Goal: Task Accomplishment & Management: Use online tool/utility

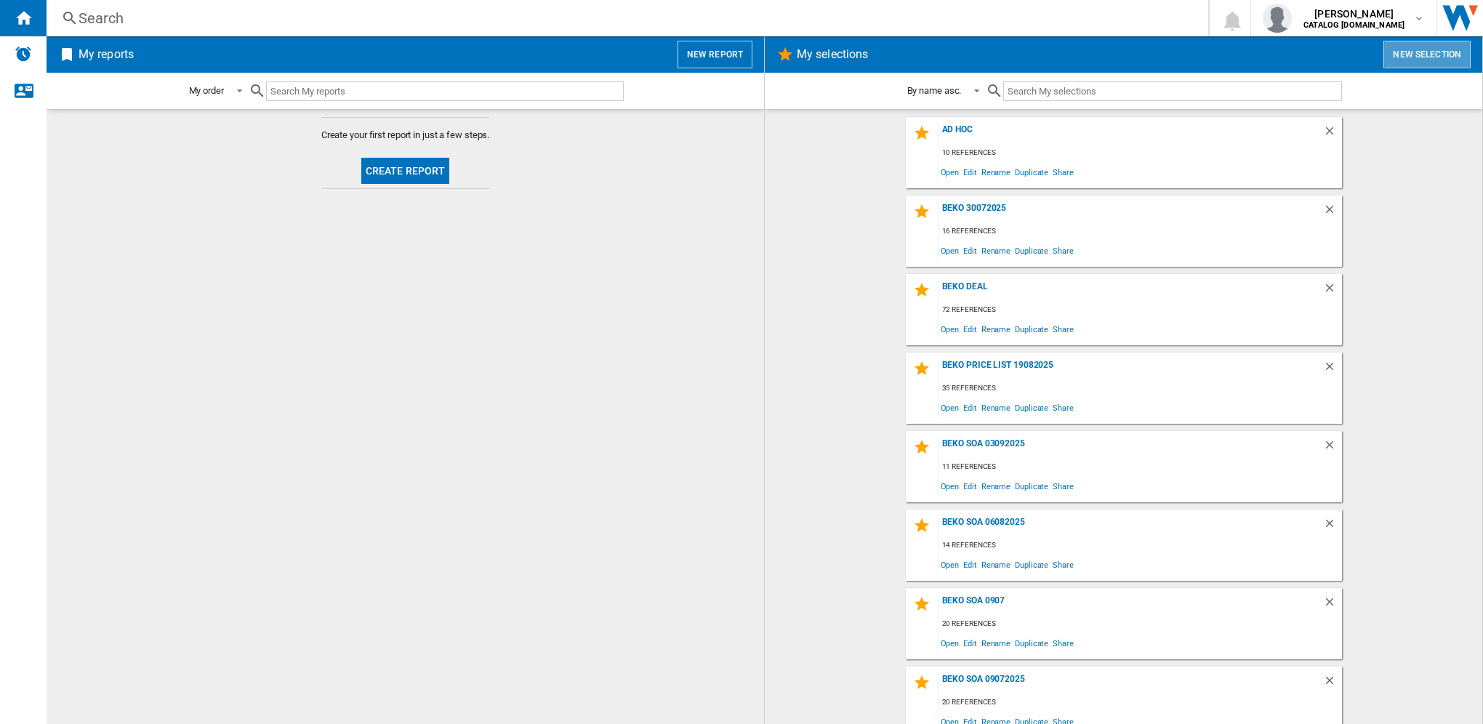
click at [1404, 59] on button "New selection" at bounding box center [1427, 55] width 87 height 28
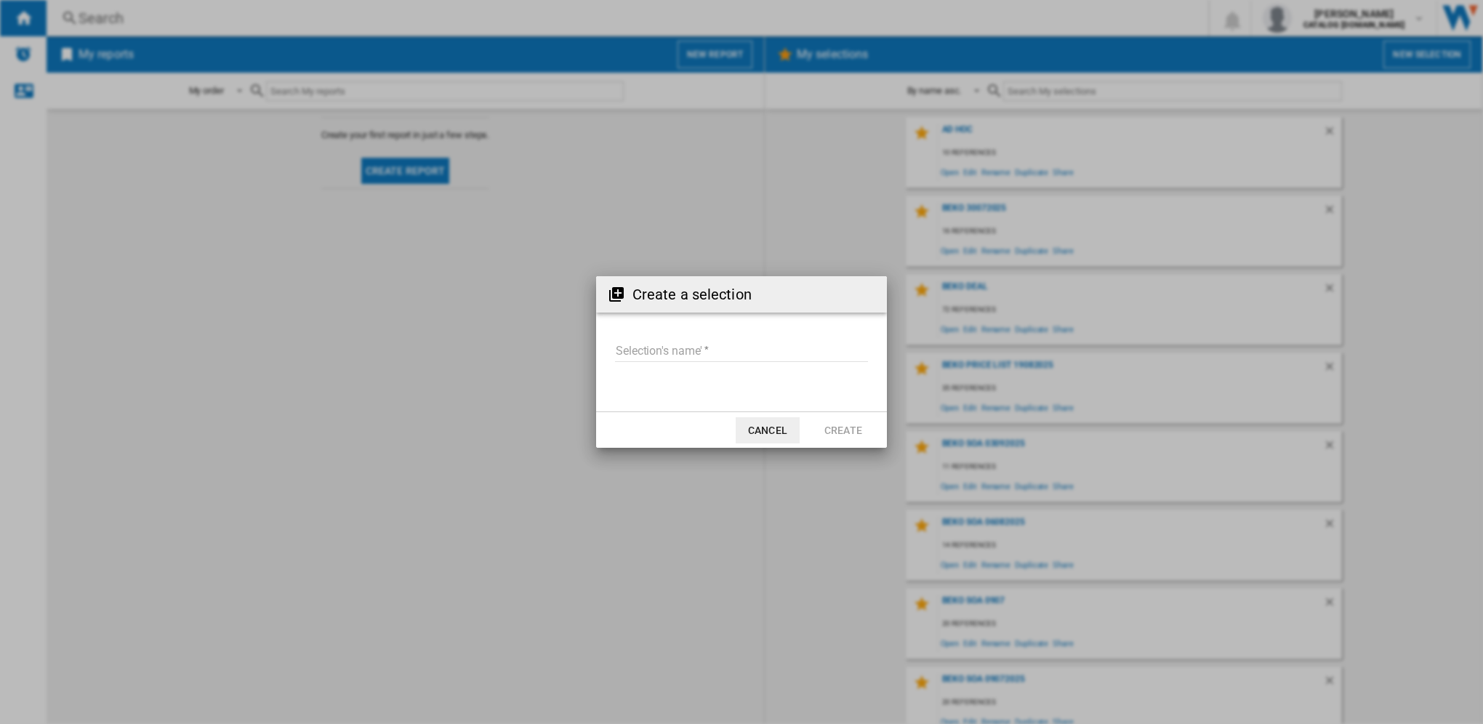
click at [715, 349] on input "Selection's name'" at bounding box center [741, 351] width 253 height 22
type input "**********"
click at [861, 427] on button "Create" at bounding box center [843, 430] width 64 height 26
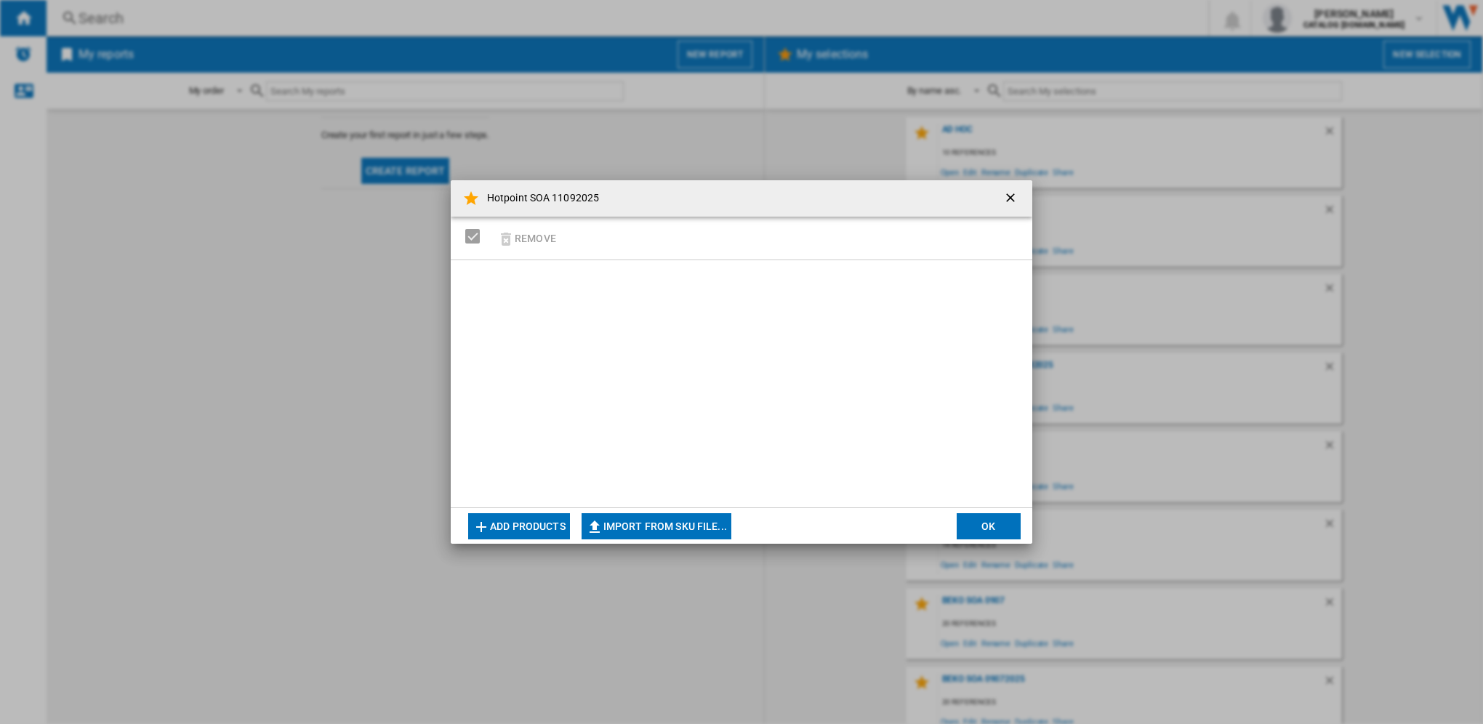
click at [643, 530] on button "Import from SKU file..." at bounding box center [657, 526] width 150 height 26
click at [657, 526] on button "Import from SKU file..." at bounding box center [657, 526] width 150 height 26
type input "**********"
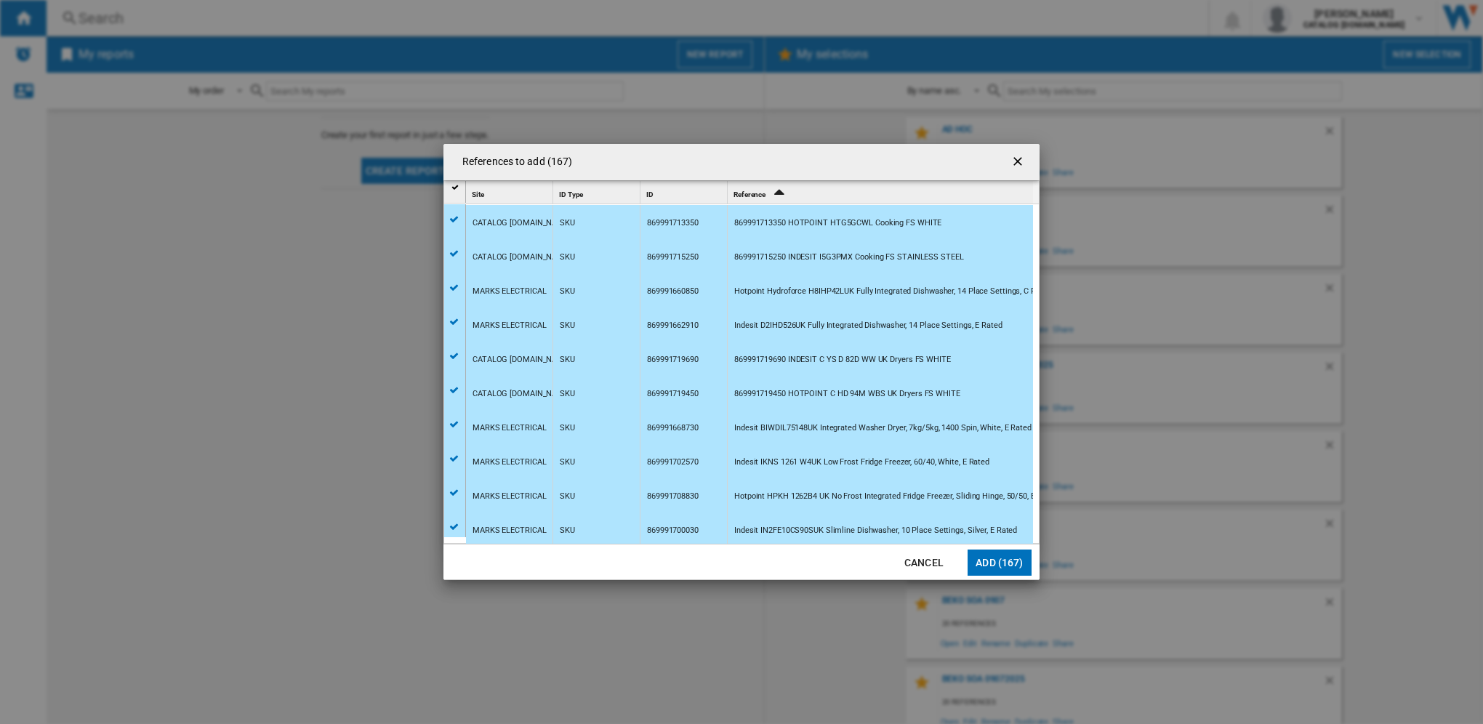
click at [988, 566] on button "Add (167)" at bounding box center [1000, 563] width 64 height 26
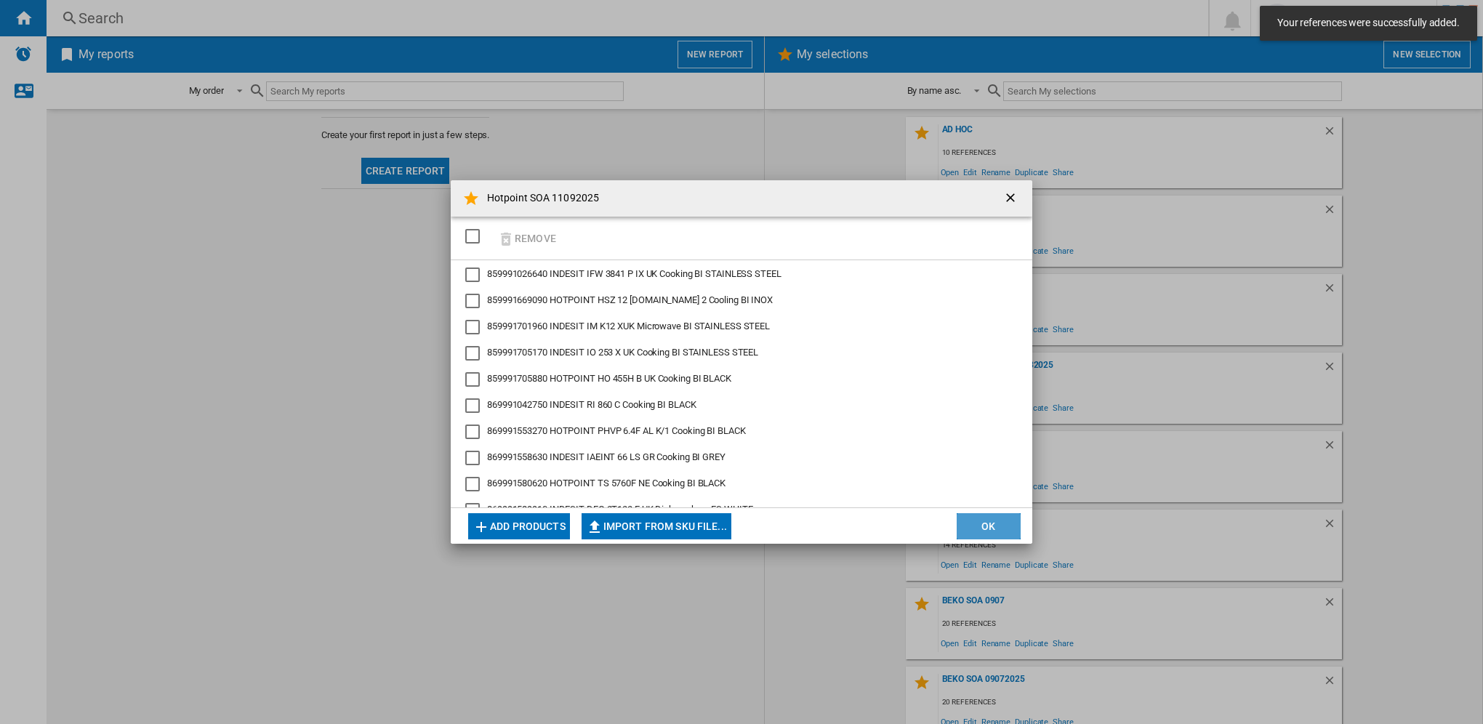
click at [987, 525] on button "OK" at bounding box center [989, 526] width 64 height 26
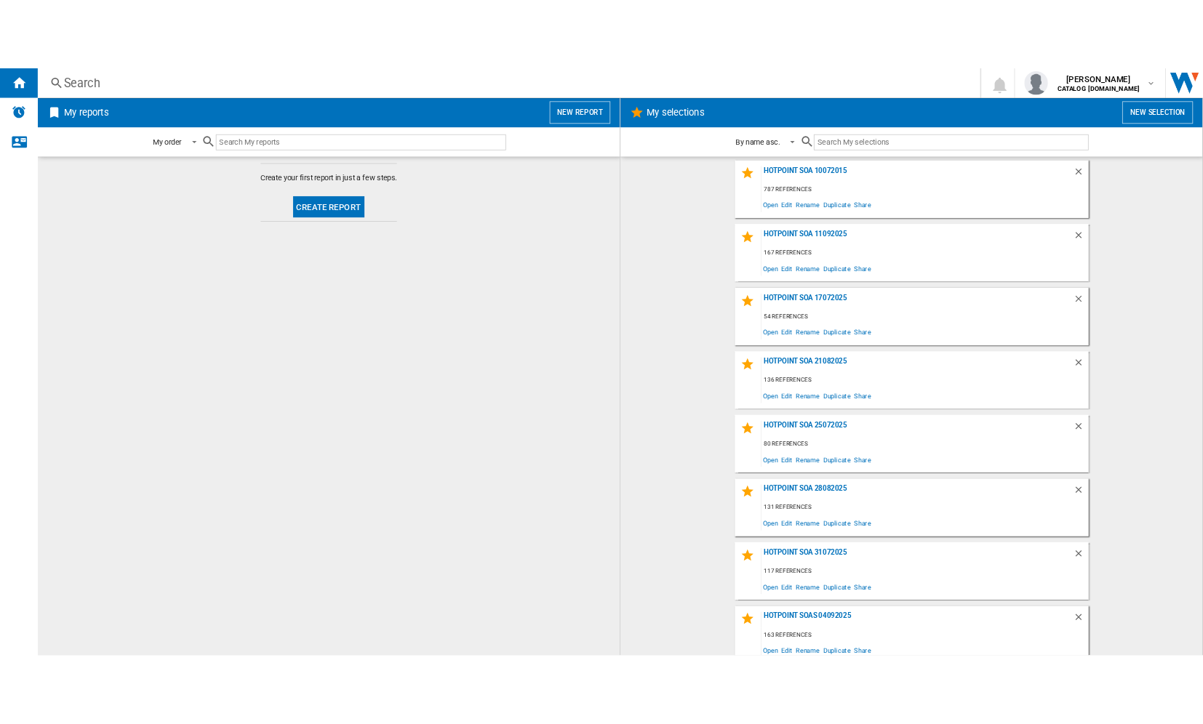
scroll to position [1191, 0]
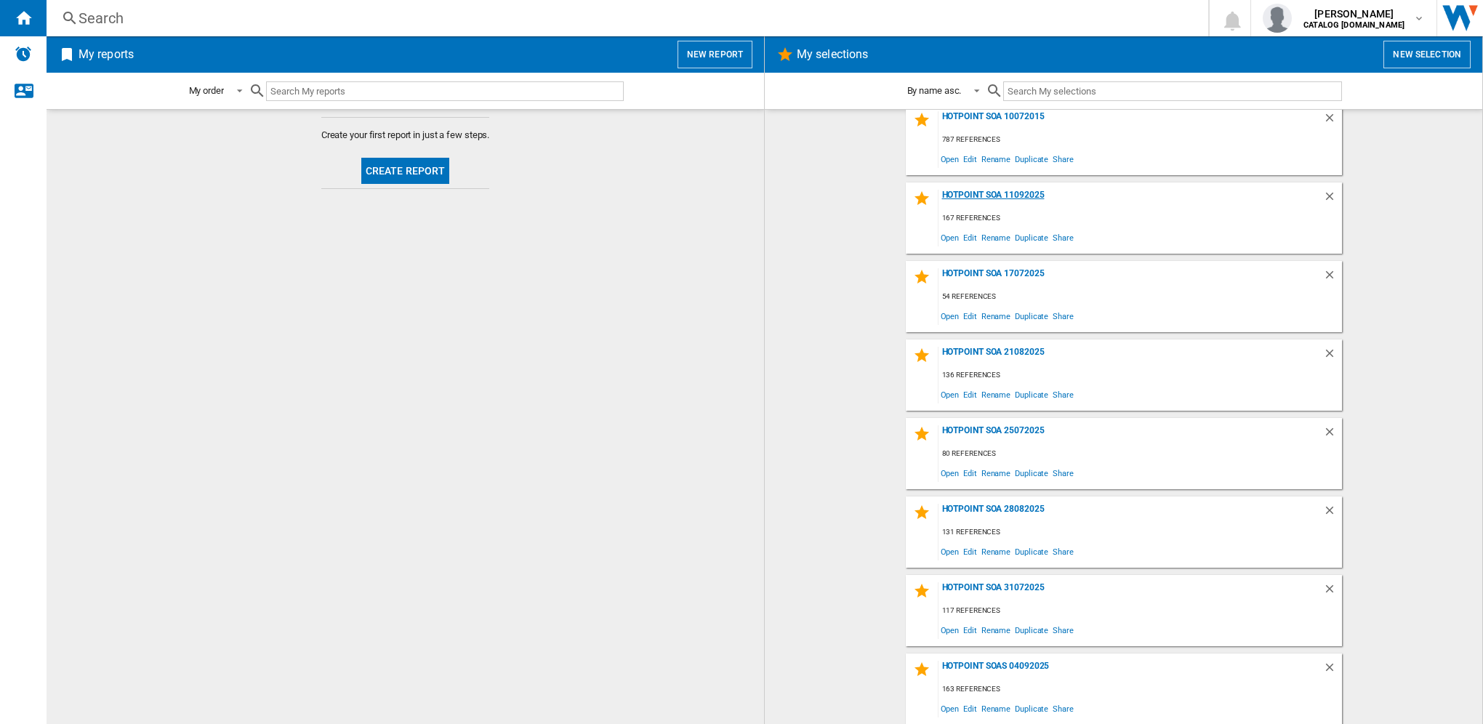
click at [966, 196] on div "Hotpoint SOA 11092025" at bounding box center [1131, 200] width 385 height 20
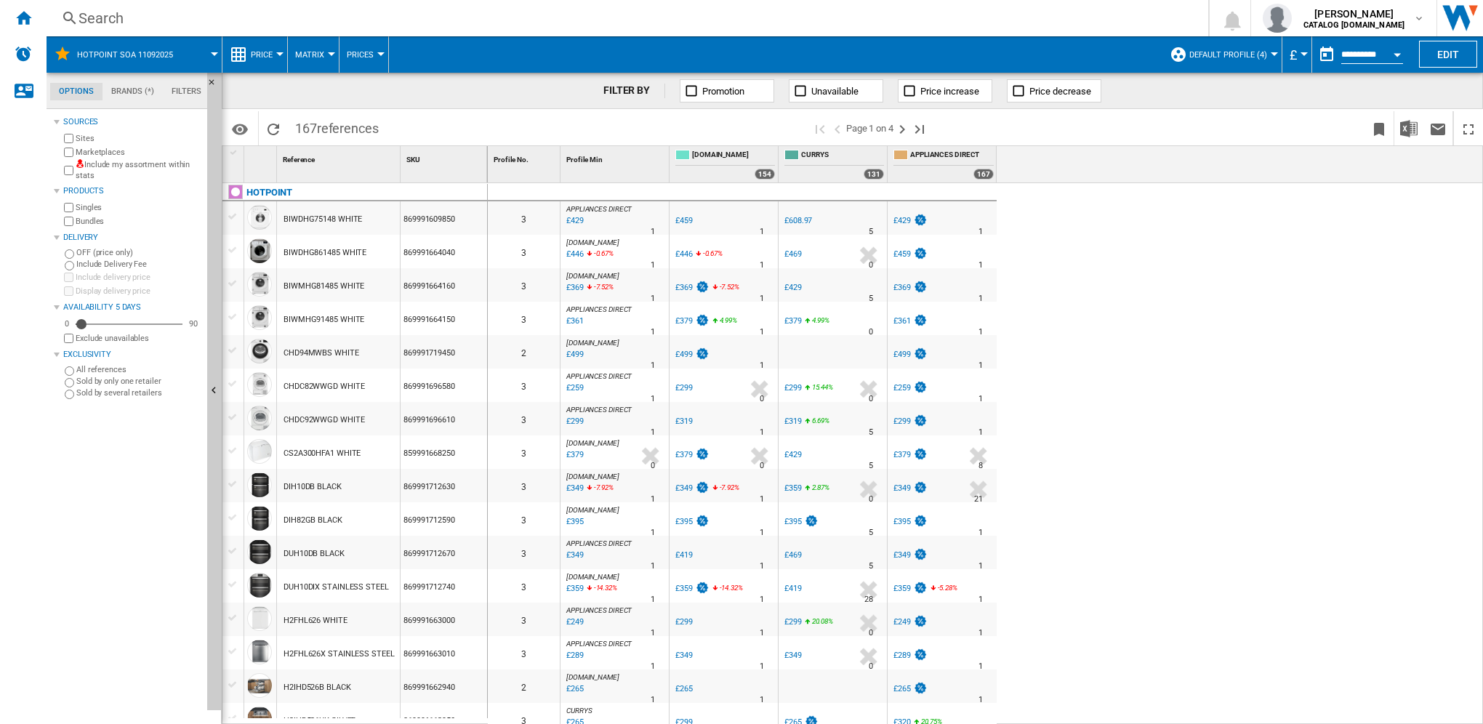
click at [1259, 57] on span "Default profile (4)" at bounding box center [1228, 54] width 78 height 9
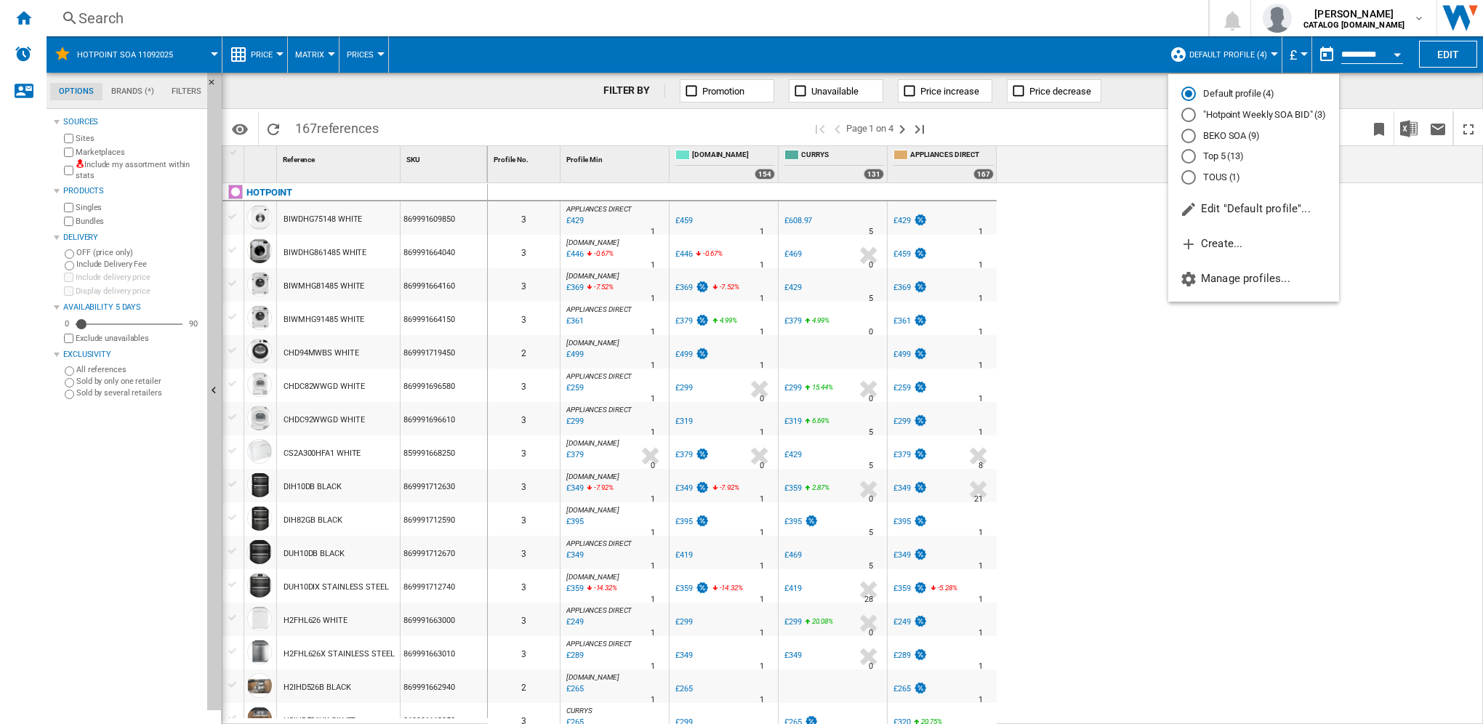
click at [1232, 113] on md-radio-button ""Hotpoint Weekly SOA BID" (3)" at bounding box center [1253, 115] width 145 height 14
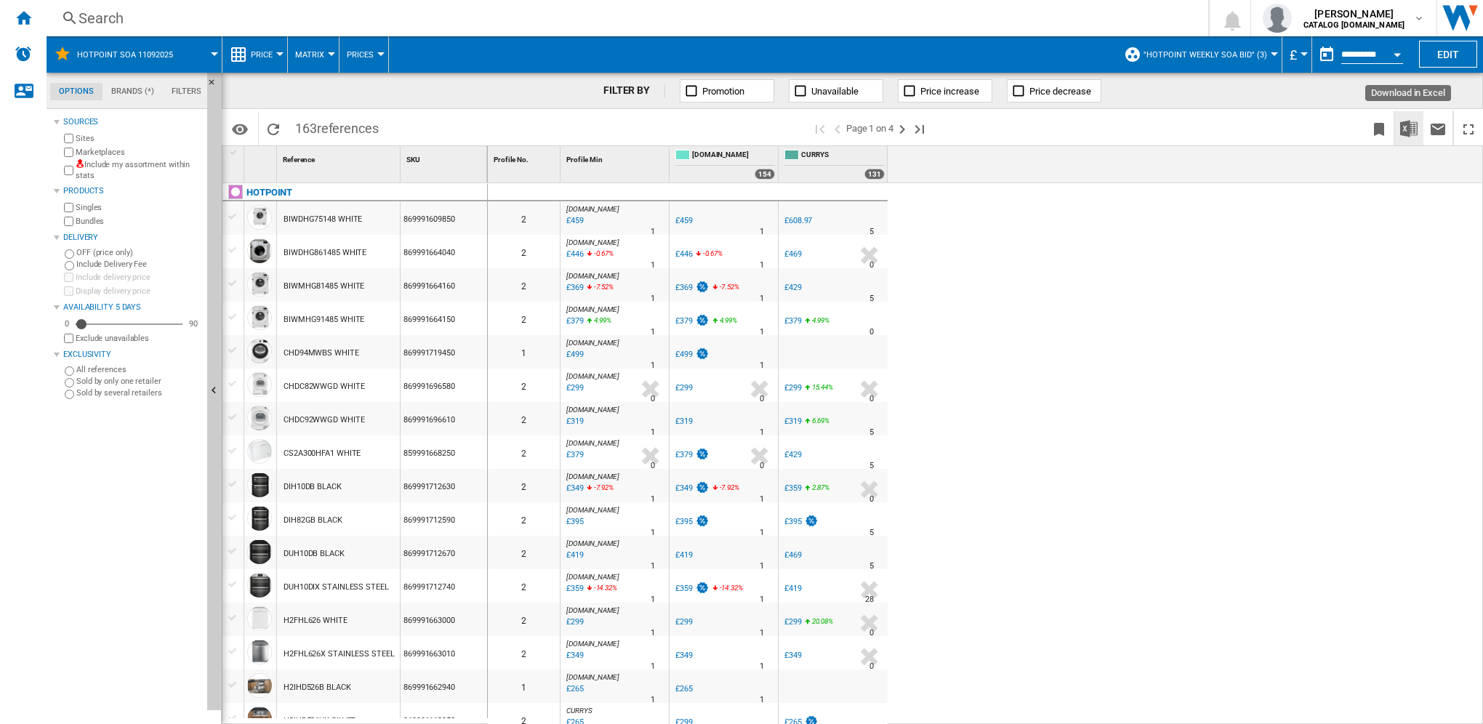
click at [1402, 121] on img "Download in Excel" at bounding box center [1408, 128] width 17 height 17
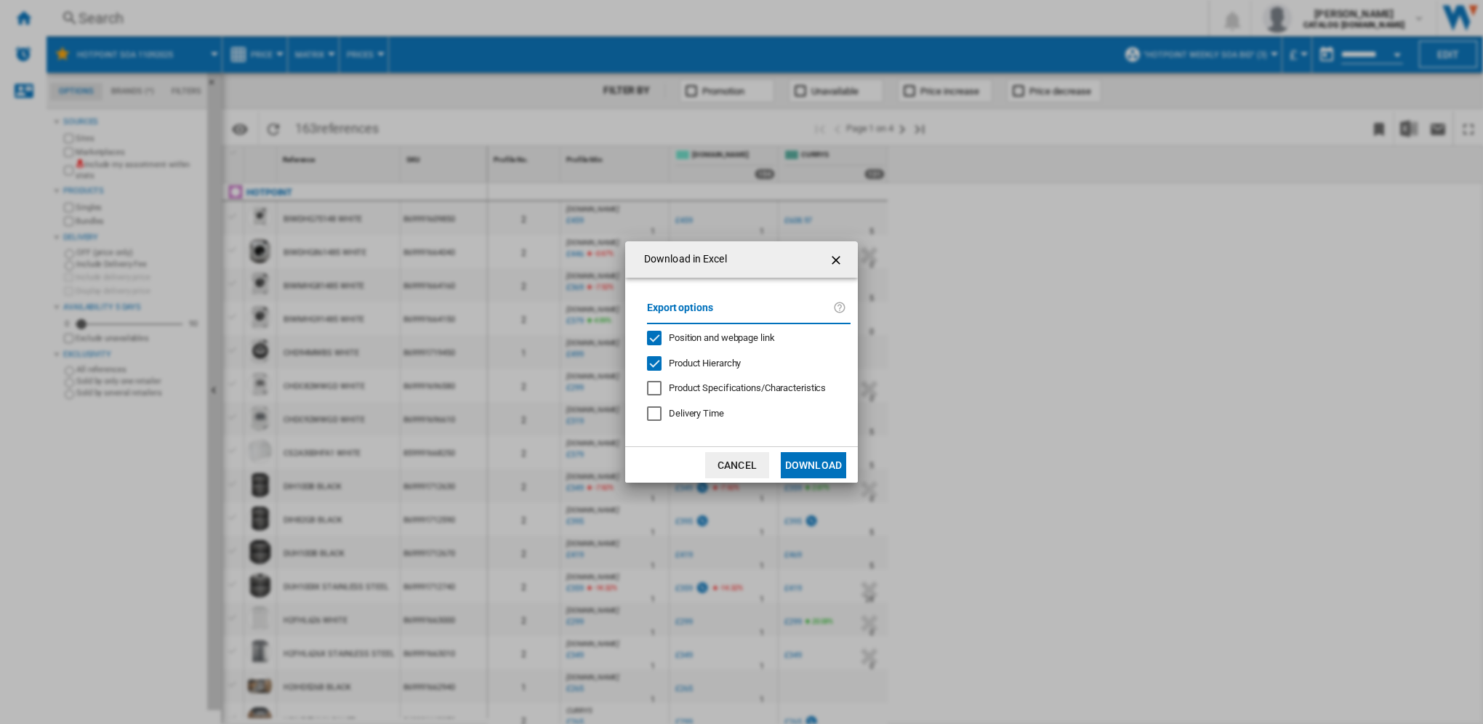
click at [795, 465] on button "Download" at bounding box center [813, 465] width 65 height 26
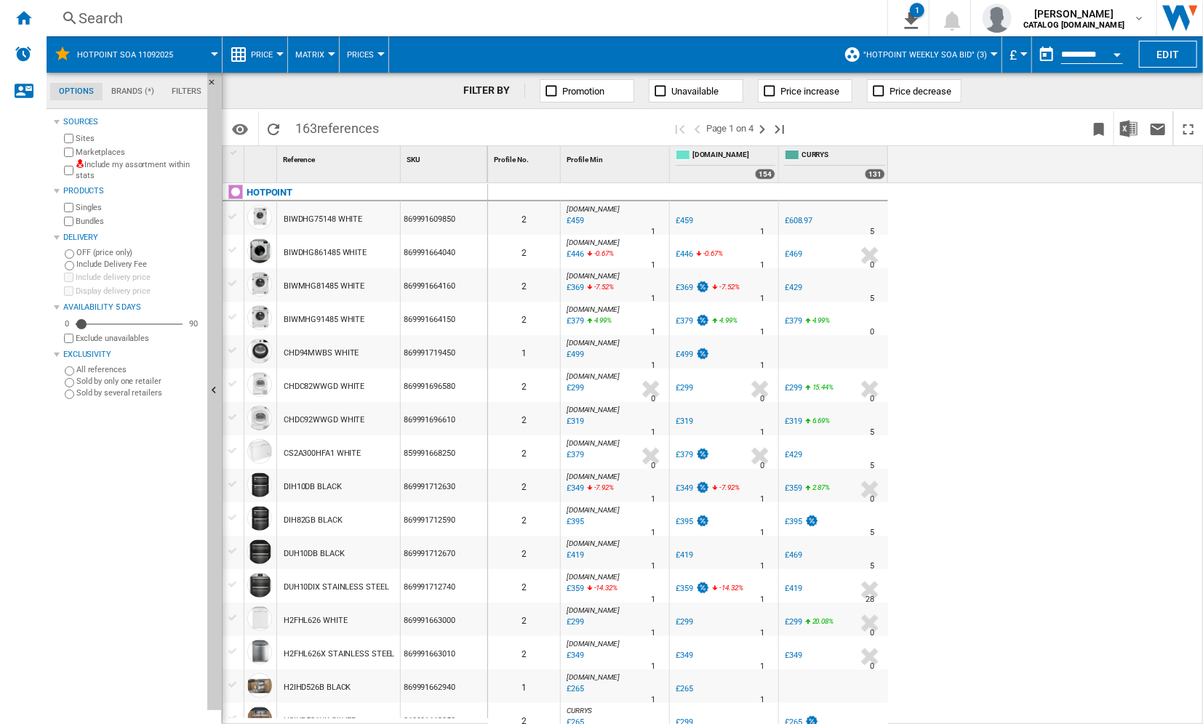
drag, startPoint x: 218, startPoint y: 12, endPoint x: 158, endPoint y: 29, distance: 62.8
click at [158, 29] on div "Search Search 0 1 Hotpoint SOA 11092025/No characteristic/No brand [Price Matri…" at bounding box center [625, 18] width 1156 height 36
click at [105, 19] on div "Search" at bounding box center [464, 18] width 771 height 20
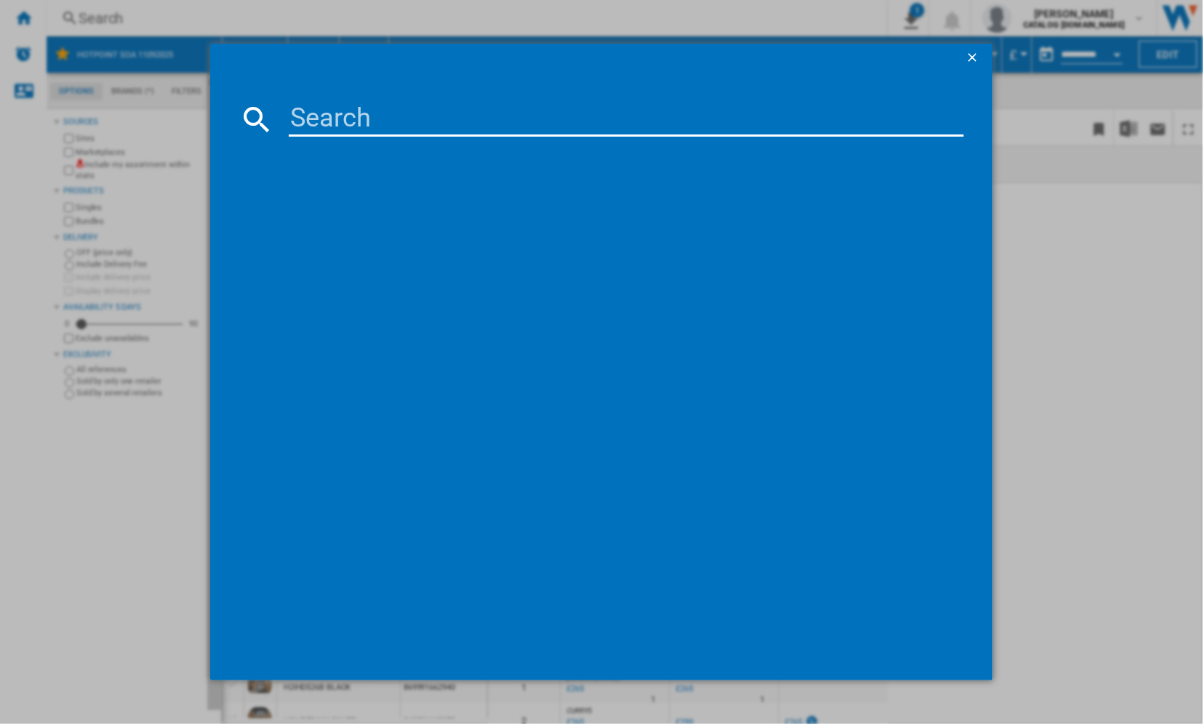
drag, startPoint x: 105, startPoint y: 19, endPoint x: 378, endPoint y: 116, distance: 289.5
paste input "869991592150"
type input "869991592150"
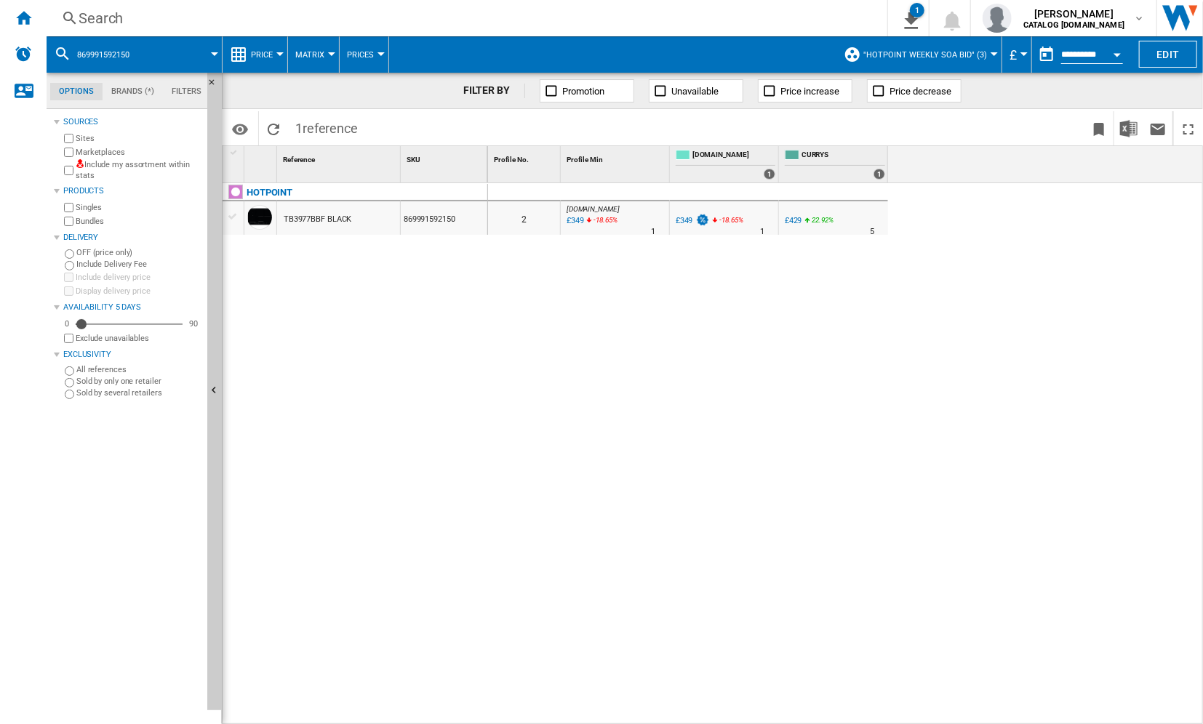
drag, startPoint x: 461, startPoint y: 215, endPoint x: 401, endPoint y: 218, distance: 59.7
click at [401, 218] on div "869991592150" at bounding box center [444, 217] width 87 height 33
